Goal: Communication & Community: Ask a question

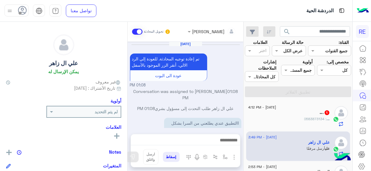
scroll to position [151, 0]
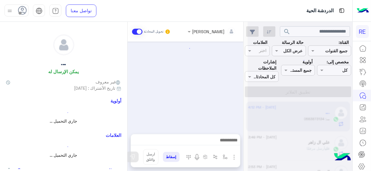
scroll to position [384, 0]
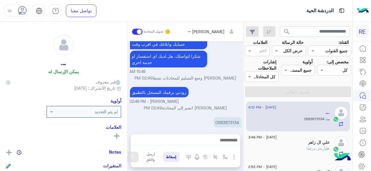
click at [170, 43] on div "اهلا بك عزيزنا الكابتن، سيتم مراجعة حسابك وابلاغك في اقرب وقت شكرا لتواصلك، هل …" at bounding box center [185, 50] width 111 height 38
